Goal: Task Accomplishment & Management: Use online tool/utility

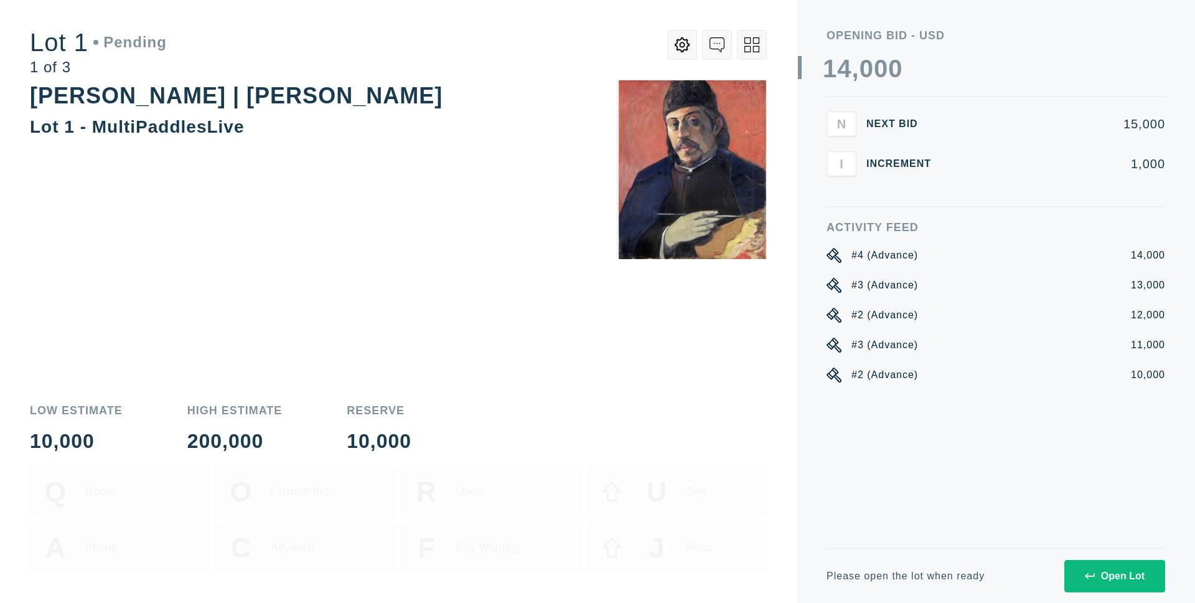
click at [1129, 582] on button "Open Lot" at bounding box center [1115, 576] width 101 height 32
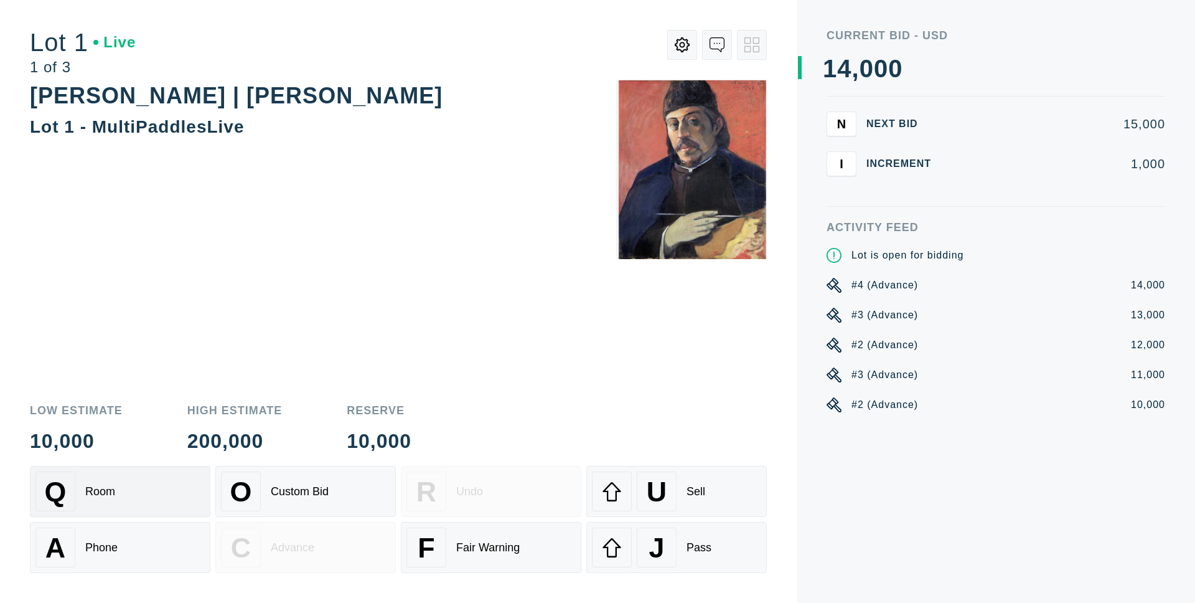
click at [120, 464] on div "Low Estimate 10,000 High Estimate 200,000 Reserve 10,000 Q Room O Custom Bid R …" at bounding box center [398, 496] width 737 height 213
click at [130, 499] on div "Q Room" at bounding box center [119, 491] width 169 height 40
